Goal: Transaction & Acquisition: Purchase product/service

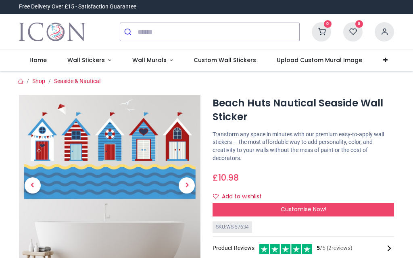
click at [98, 59] on span "Wall Stickers" at bounding box center [85, 60] width 37 height 8
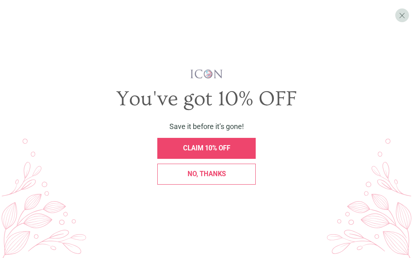
click at [255, 85] on div "You've got 10% OFF" at bounding box center [206, 99] width 389 height 29
